Goal: Navigation & Orientation: Find specific page/section

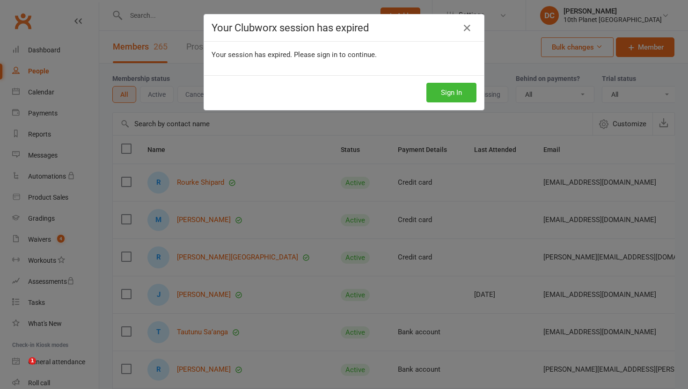
select select "100"
click at [453, 97] on button "Sign In" at bounding box center [451, 93] width 50 height 20
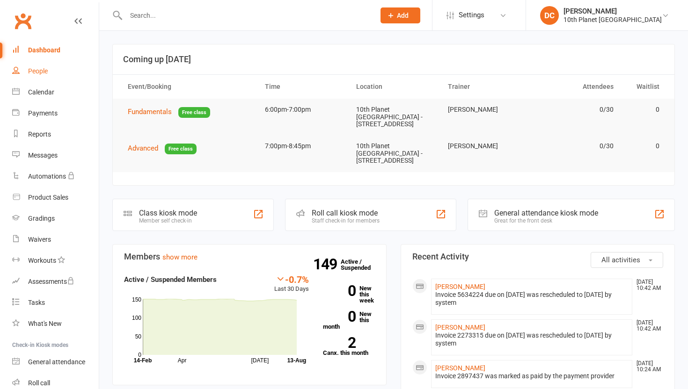
click at [60, 77] on link "People" at bounding box center [55, 71] width 87 height 21
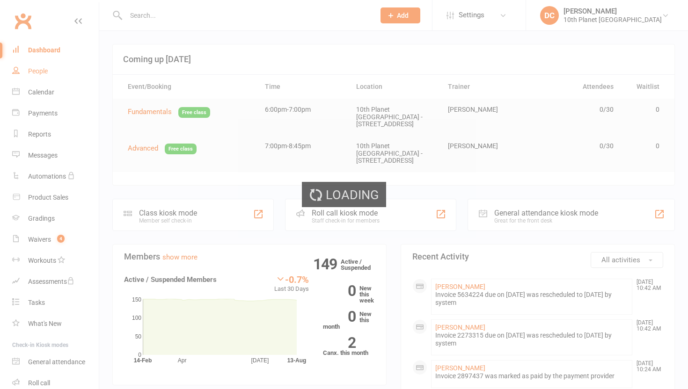
select select "100"
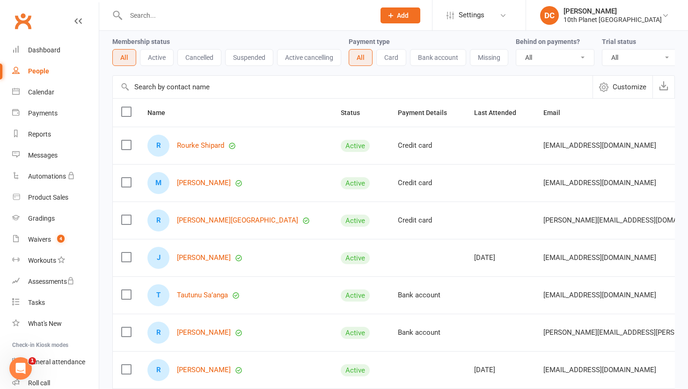
scroll to position [37, 0]
